Goal: Task Accomplishment & Management: Use online tool/utility

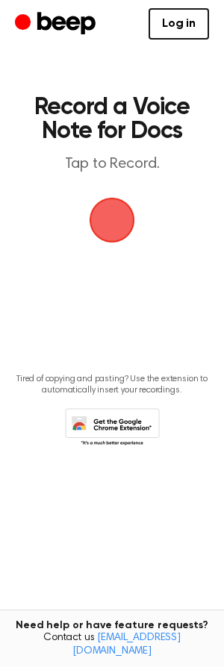
click at [100, 220] on span "button" at bounding box center [112, 220] width 42 height 42
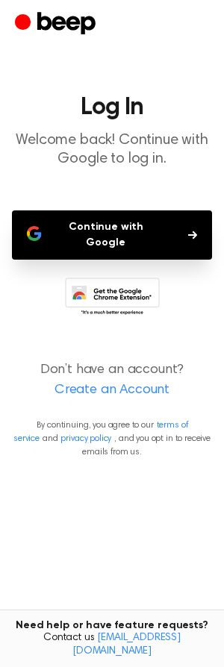
click at [100, 220] on button "Continue with Google" at bounding box center [112, 234] width 200 height 49
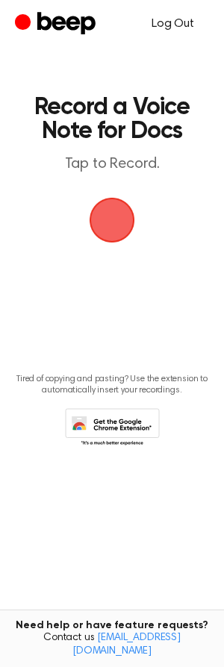
click at [173, 17] on link "Log Out" at bounding box center [172, 24] width 72 height 36
click at [180, 23] on link "Log in" at bounding box center [178, 23] width 60 height 31
